Goal: Task Accomplishment & Management: Use online tool/utility

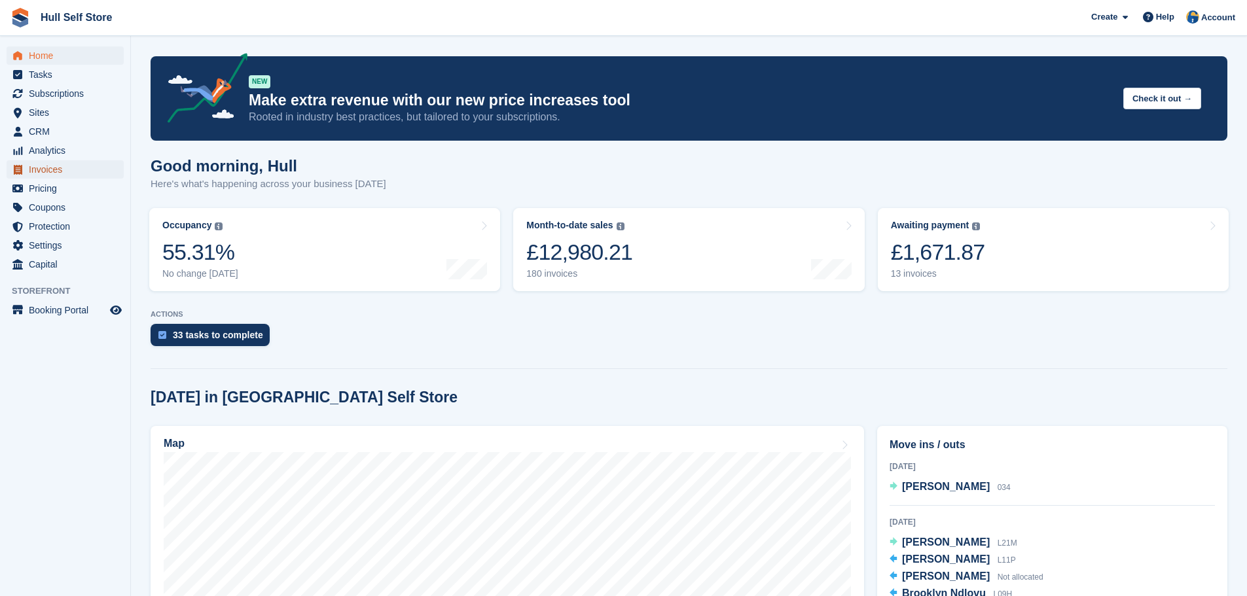
click at [46, 169] on span "Invoices" at bounding box center [68, 169] width 79 height 18
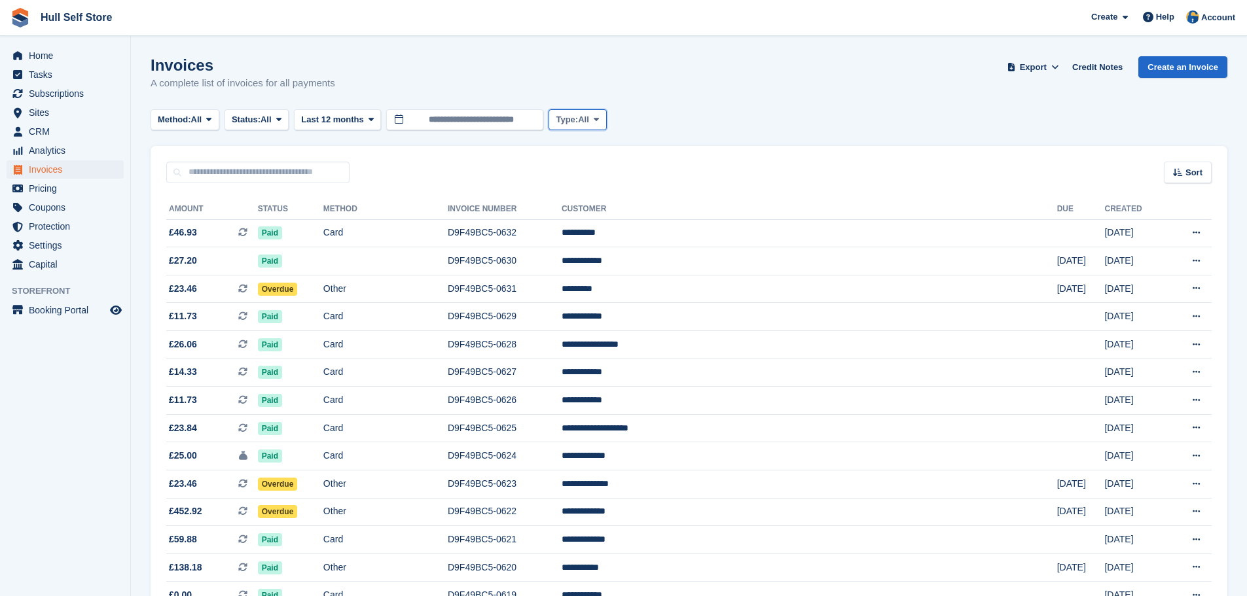
click at [570, 118] on span "Type:" at bounding box center [567, 119] width 22 height 13
click at [369, 117] on icon at bounding box center [371, 119] width 5 height 9
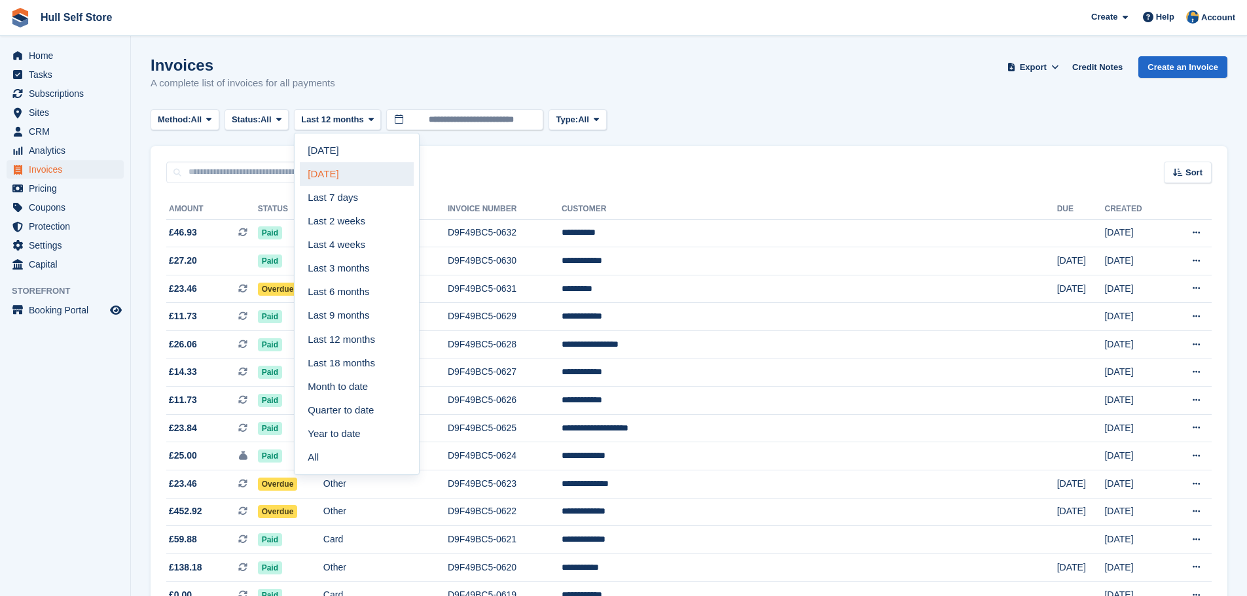
click at [379, 173] on link "[DATE]" at bounding box center [357, 174] width 114 height 24
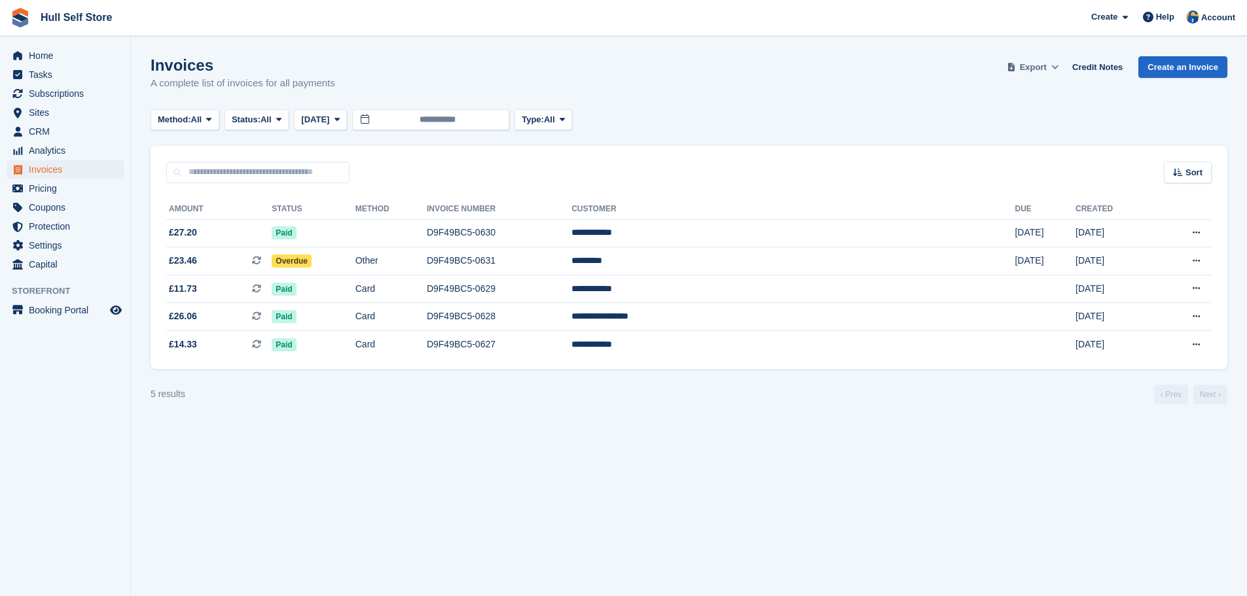
click at [1030, 69] on span "Export" at bounding box center [1033, 67] width 27 height 13
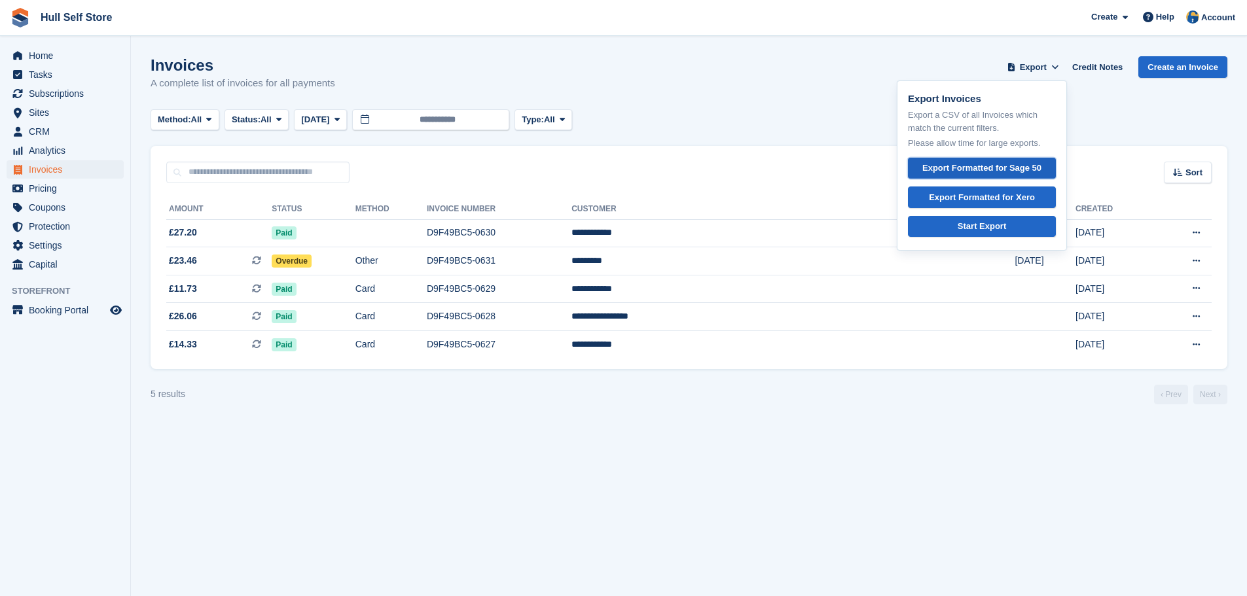
click at [1000, 164] on div "Export Formatted for Sage 50" at bounding box center [981, 168] width 119 height 13
click at [41, 14] on link "Hull Self Store" at bounding box center [76, 18] width 82 height 22
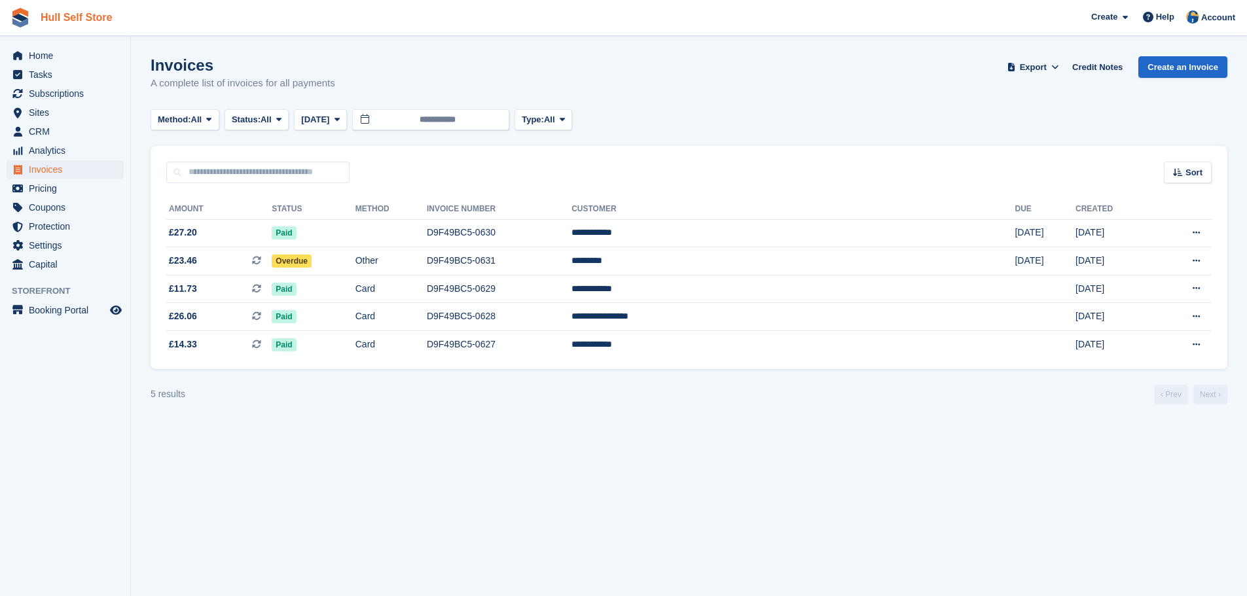
click at [71, 22] on link "Hull Self Store" at bounding box center [76, 18] width 82 height 22
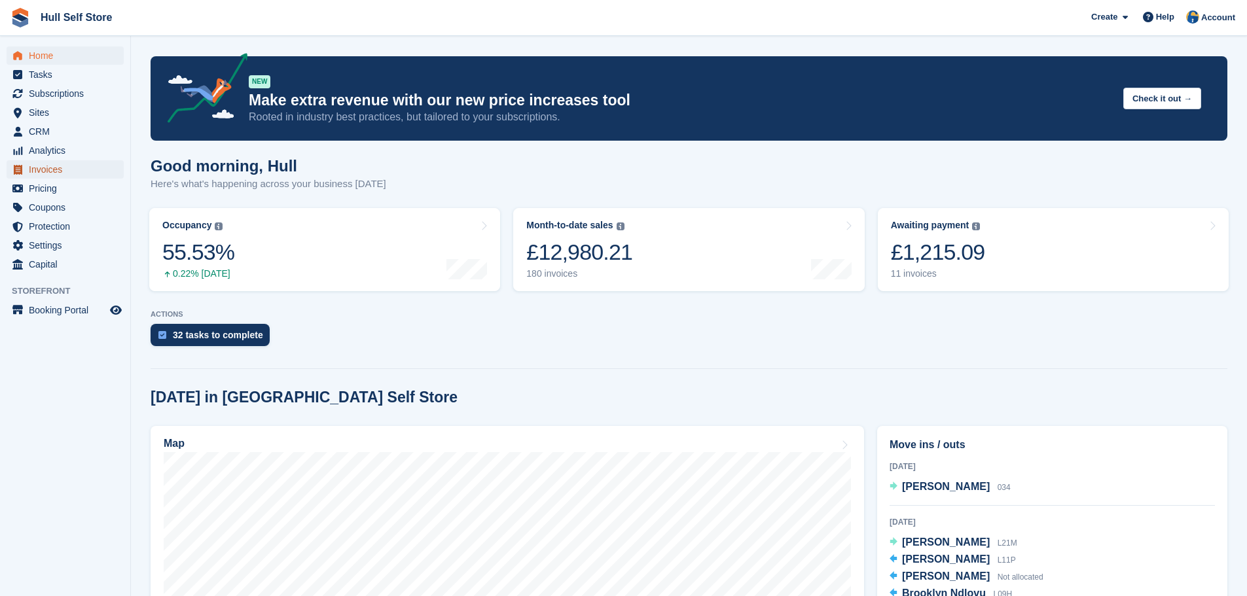
click at [53, 169] on span "Invoices" at bounding box center [68, 169] width 79 height 18
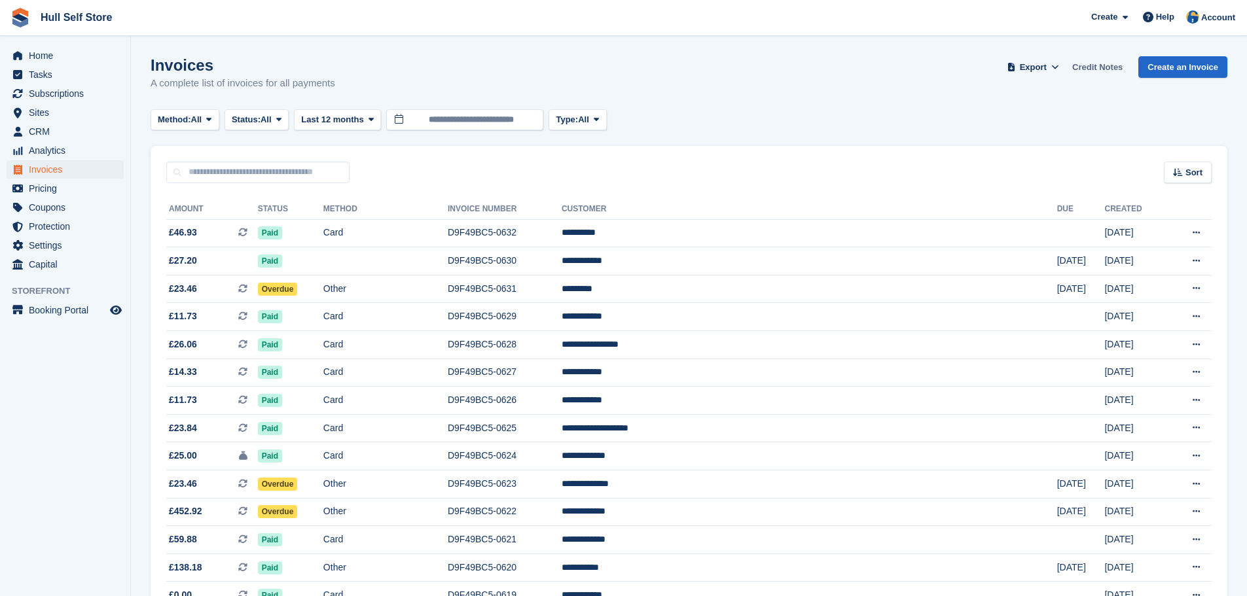
click at [1116, 67] on link "Credit Notes" at bounding box center [1097, 67] width 61 height 22
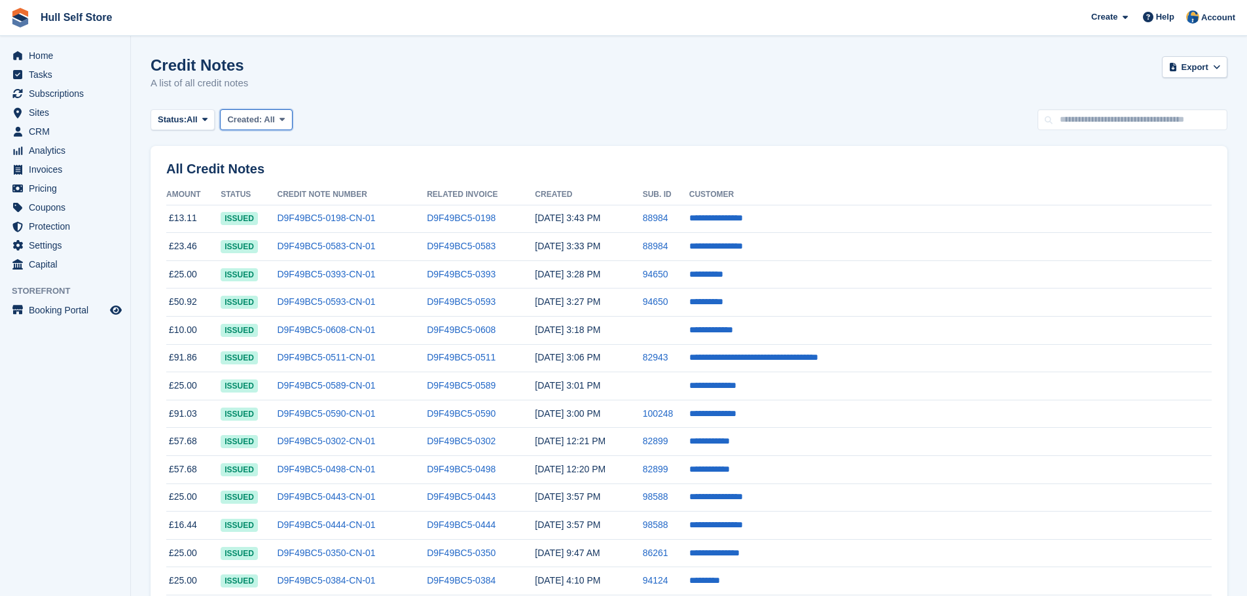
click at [251, 118] on span "Created:" at bounding box center [244, 120] width 35 height 10
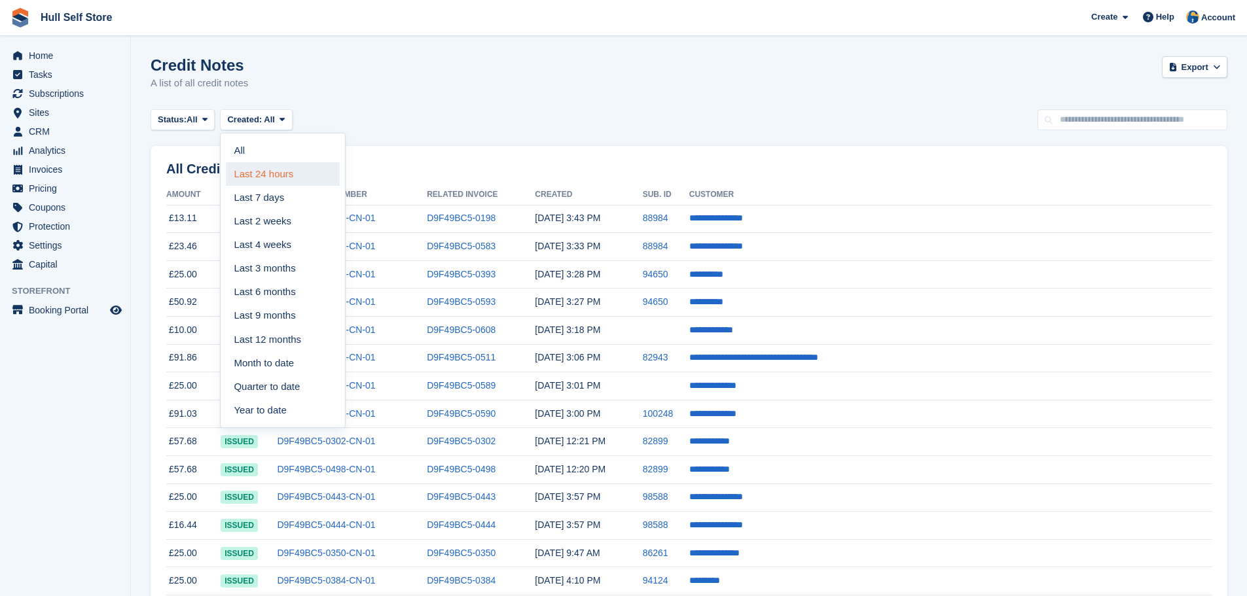
click at [261, 180] on link "Last 24 hours" at bounding box center [283, 174] width 114 height 24
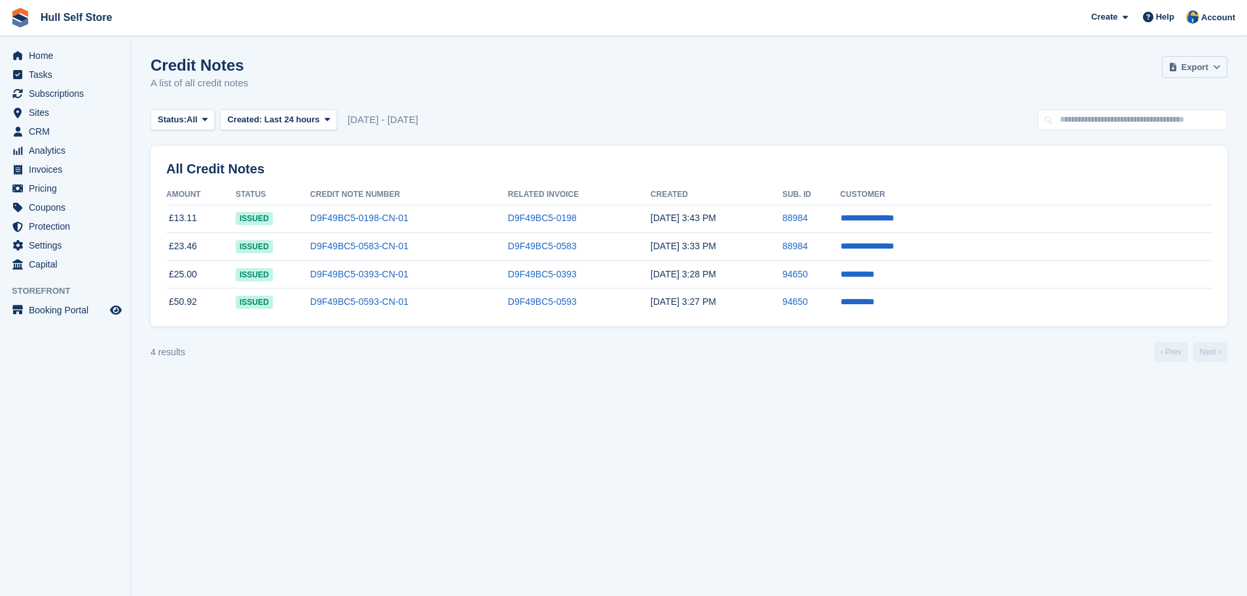
click at [1179, 62] on span at bounding box center [1173, 67] width 13 height 13
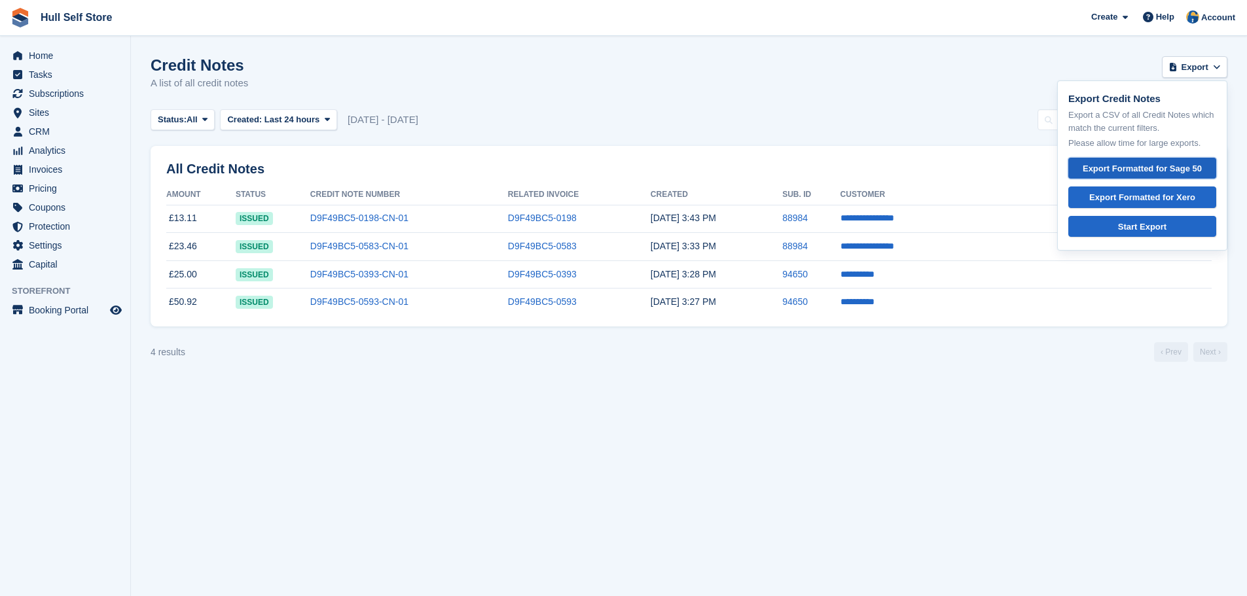
click at [1106, 175] on link "Export Formatted for Sage 50" at bounding box center [1142, 169] width 148 height 22
